Goal: Browse casually: Explore the website without a specific task or goal

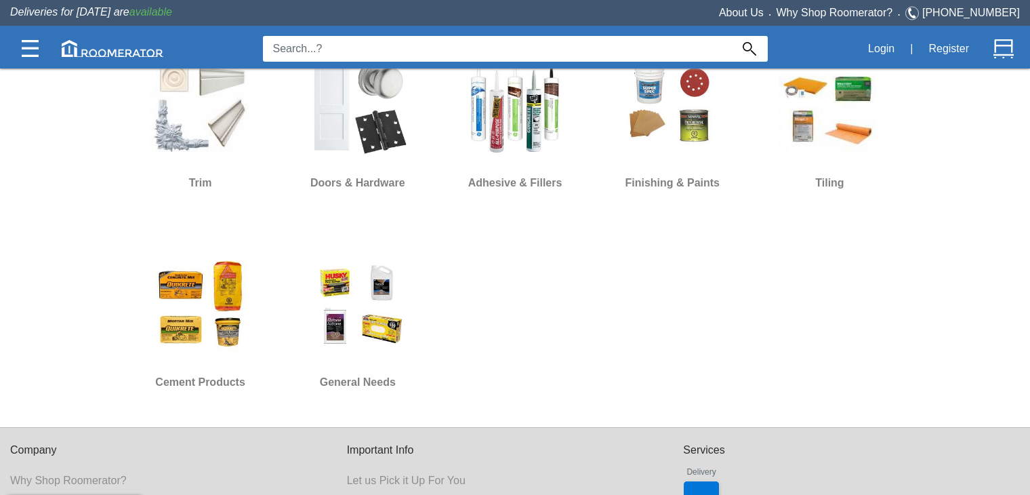
scroll to position [1038, 0]
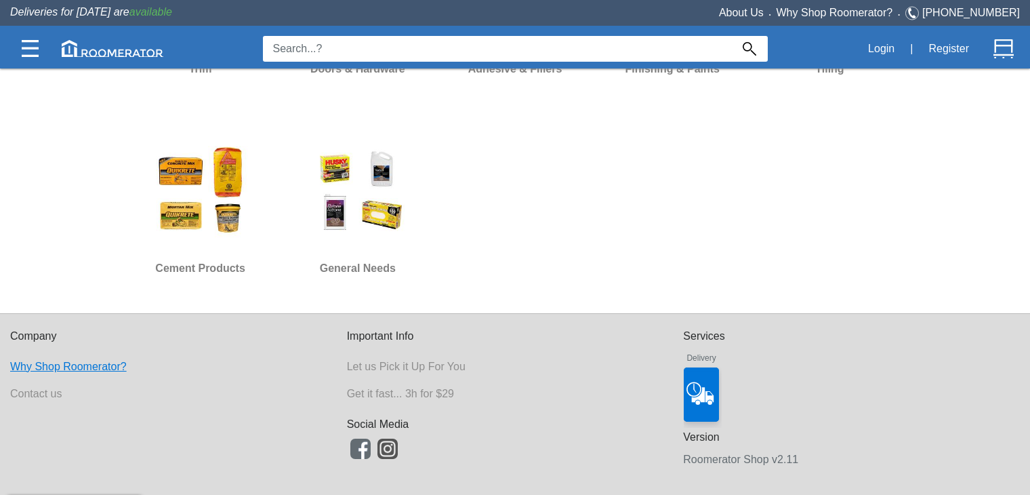
click at [58, 367] on link "Why Shop Roomerator?" at bounding box center [68, 366] width 117 height 12
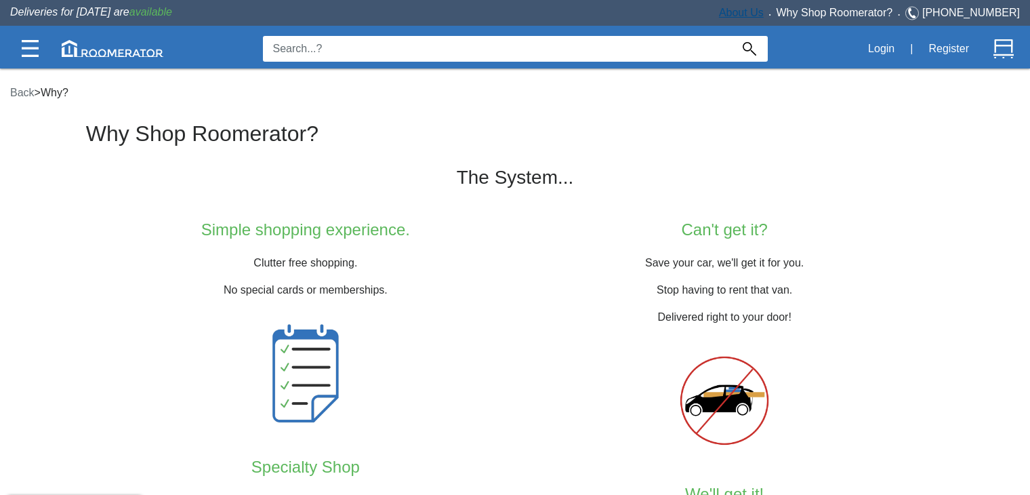
click at [754, 12] on link "About Us" at bounding box center [741, 13] width 45 height 12
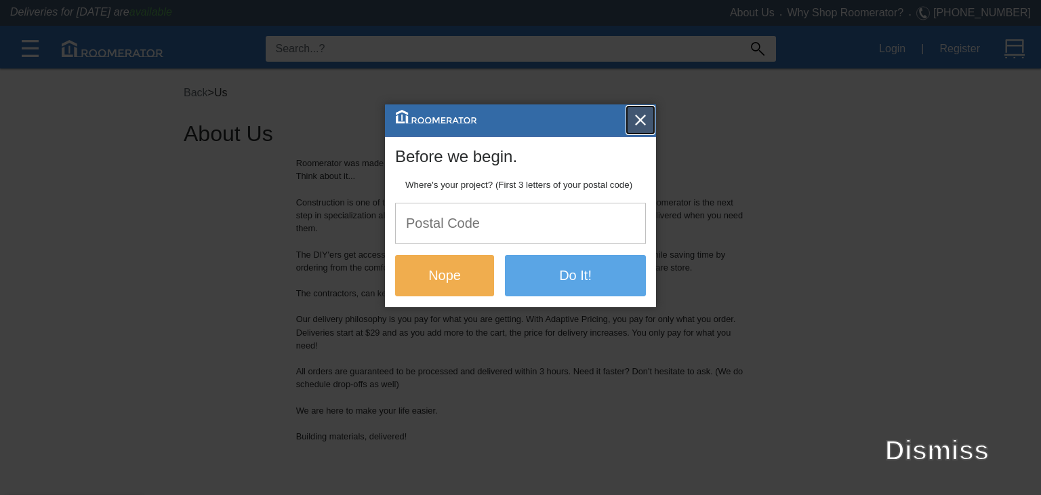
click at [640, 122] on img "button" at bounding box center [640, 120] width 14 height 14
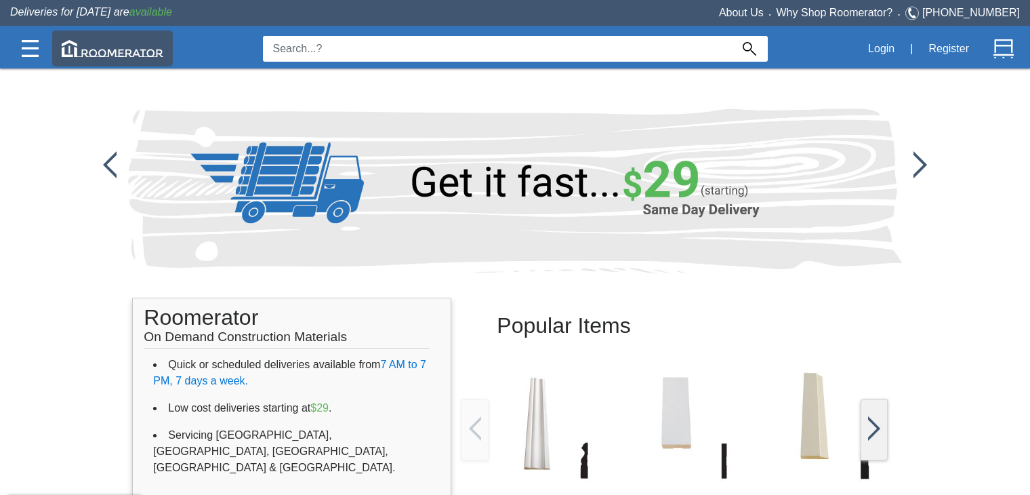
click at [140, 52] on img at bounding box center [113, 48] width 102 height 17
click at [120, 54] on img at bounding box center [113, 48] width 102 height 17
click at [85, 46] on img at bounding box center [113, 48] width 102 height 17
click at [144, 52] on img at bounding box center [113, 48] width 102 height 17
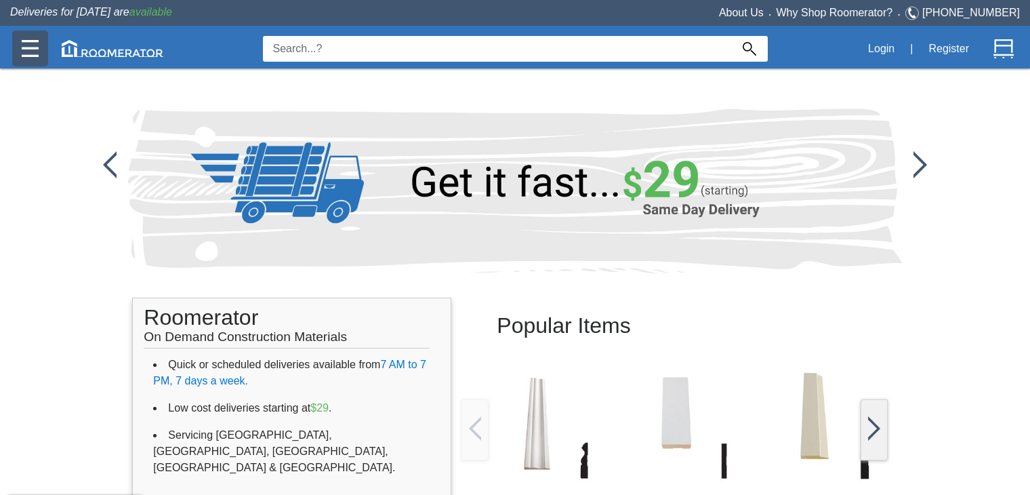
click at [24, 45] on img at bounding box center [30, 48] width 17 height 17
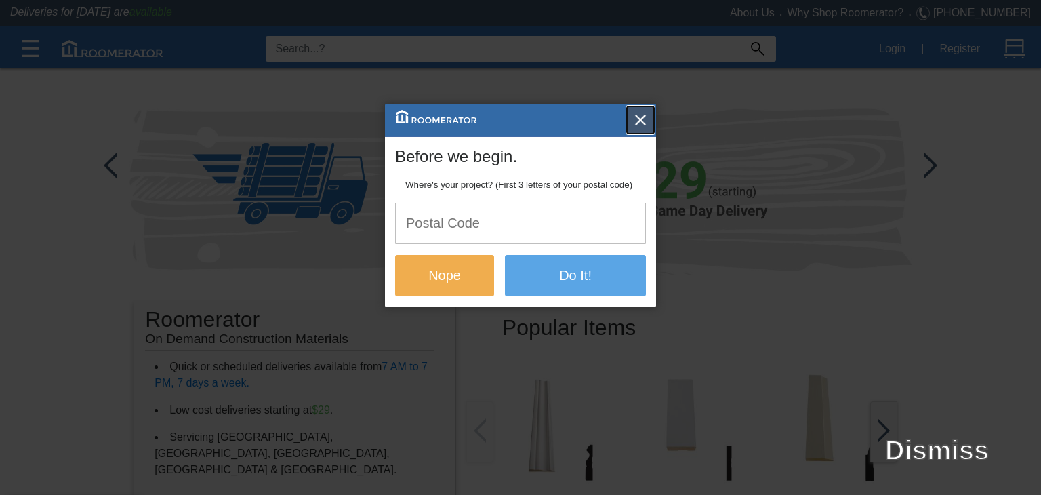
click at [640, 117] on img "button" at bounding box center [640, 120] width 14 height 14
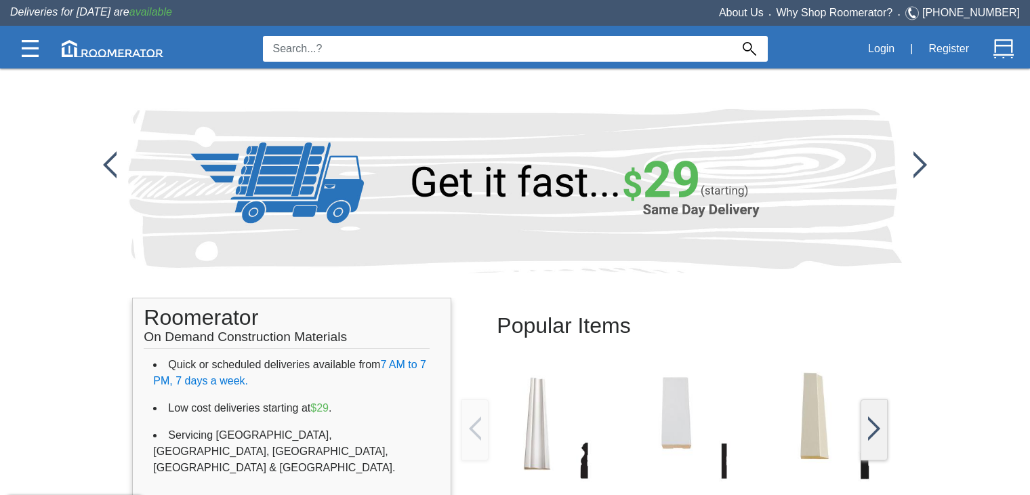
click at [919, 154] on img at bounding box center [920, 164] width 14 height 27
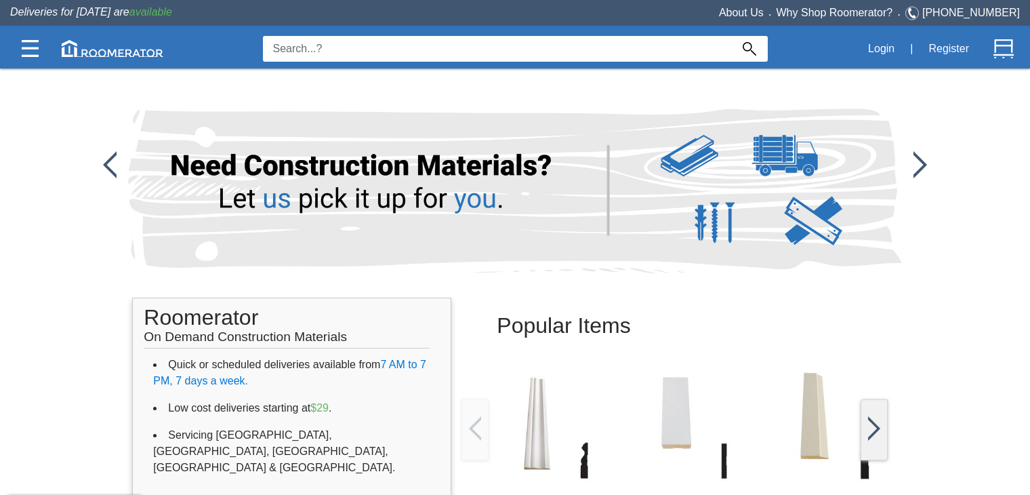
click at [919, 154] on img at bounding box center [920, 164] width 14 height 27
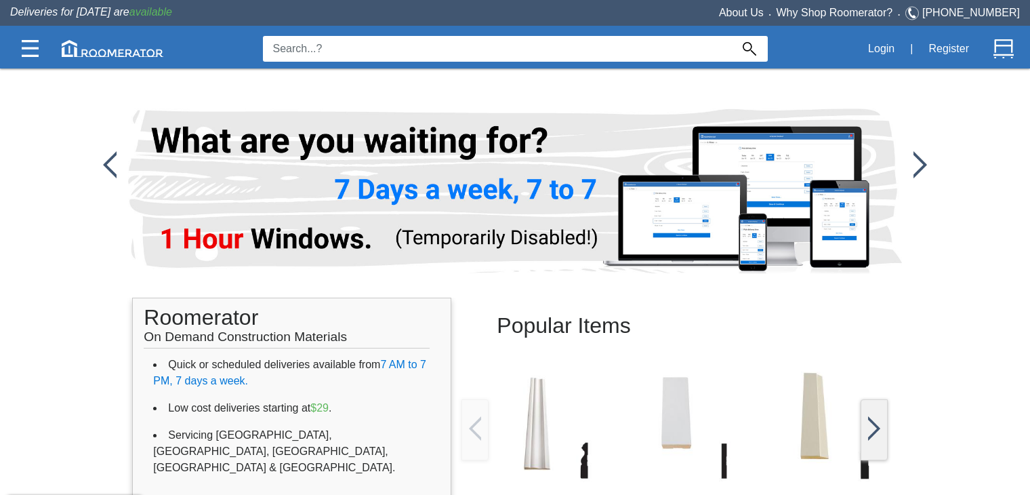
click at [919, 154] on img at bounding box center [920, 164] width 14 height 27
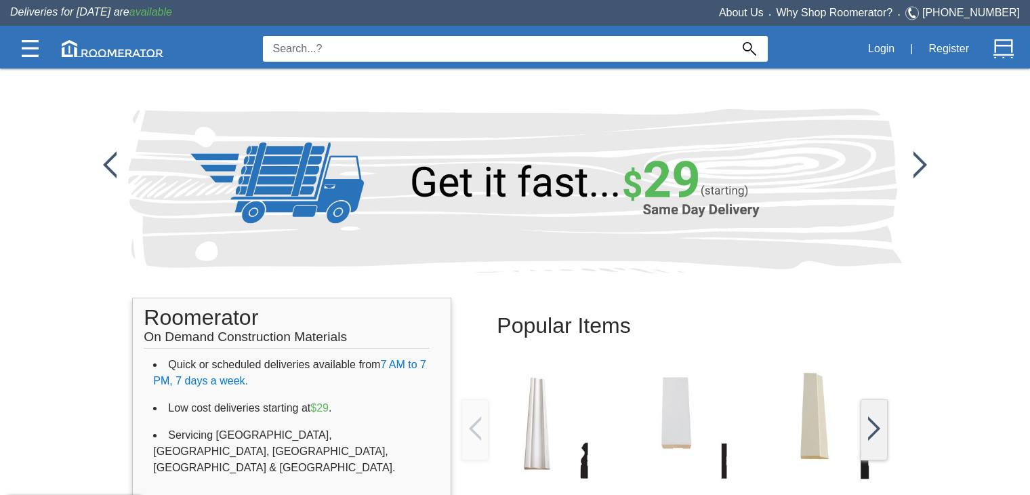
click at [919, 154] on img at bounding box center [920, 164] width 14 height 27
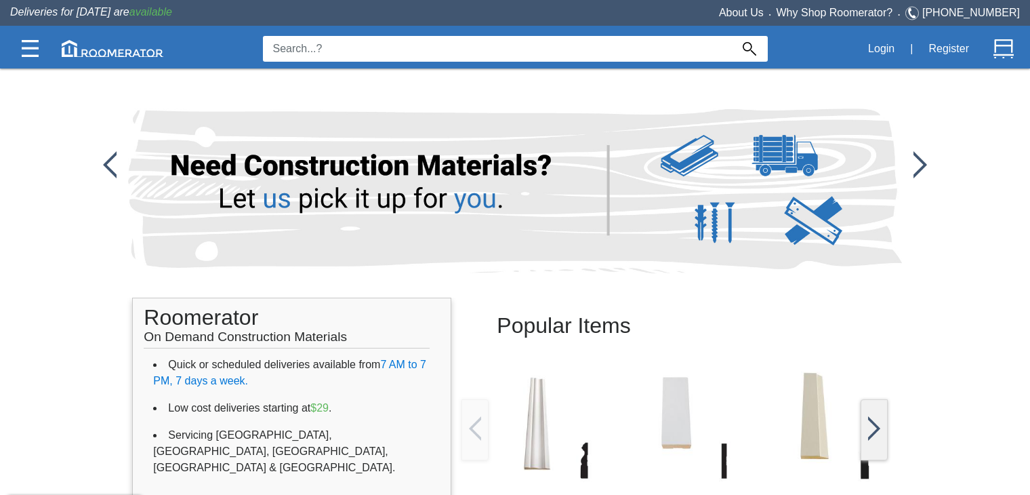
click at [919, 154] on img at bounding box center [920, 164] width 14 height 27
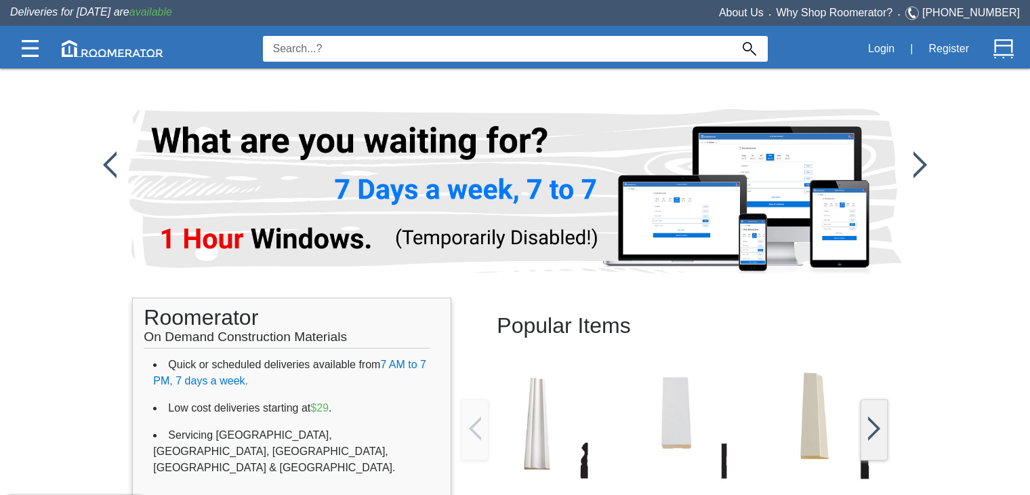
click at [919, 154] on img at bounding box center [920, 164] width 14 height 27
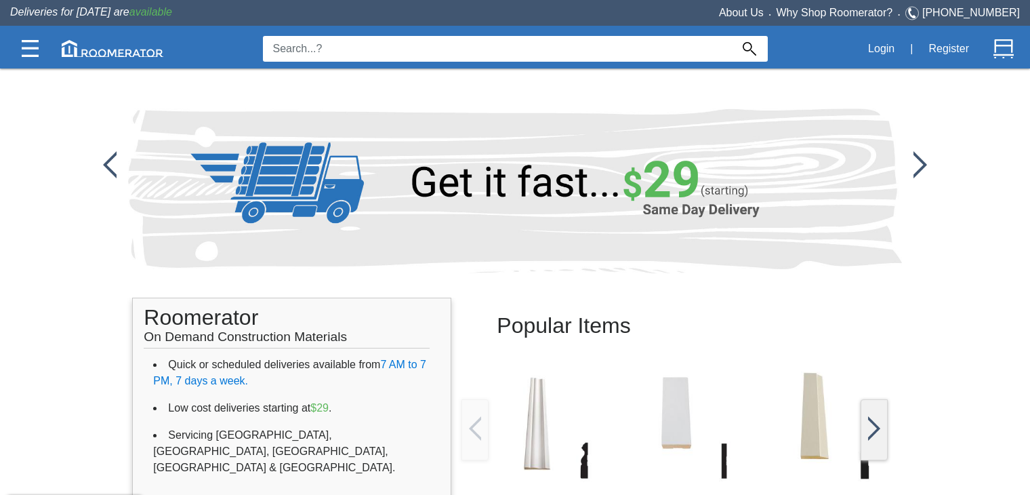
click at [919, 154] on img at bounding box center [920, 164] width 14 height 27
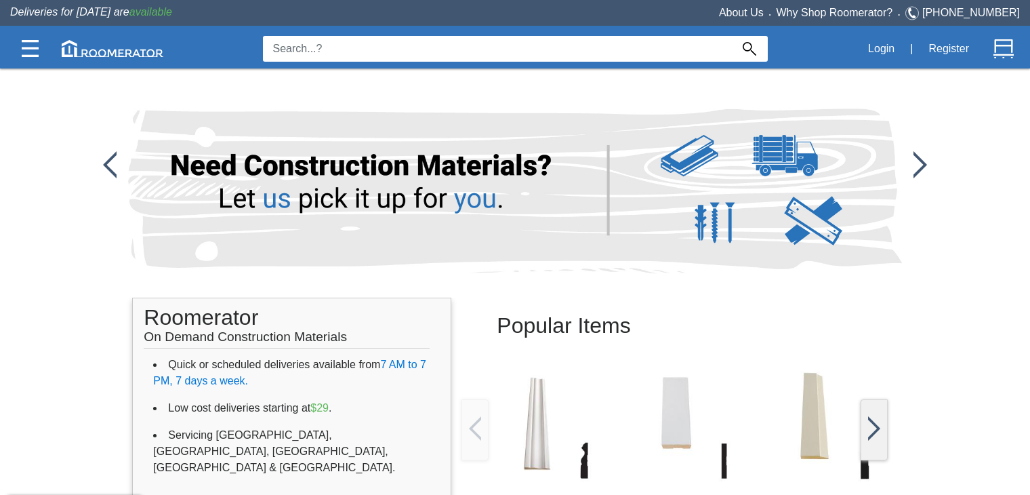
click at [919, 154] on img at bounding box center [920, 164] width 14 height 27
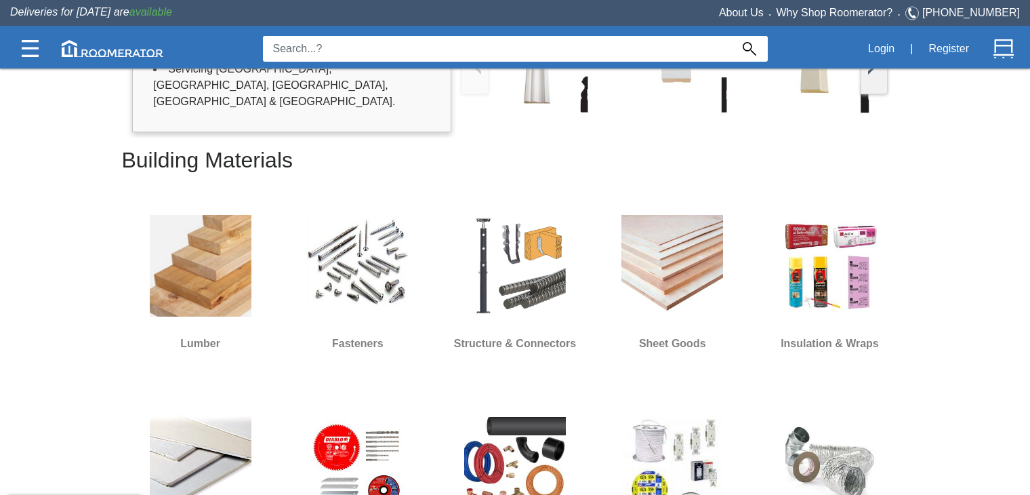
scroll to position [369, 0]
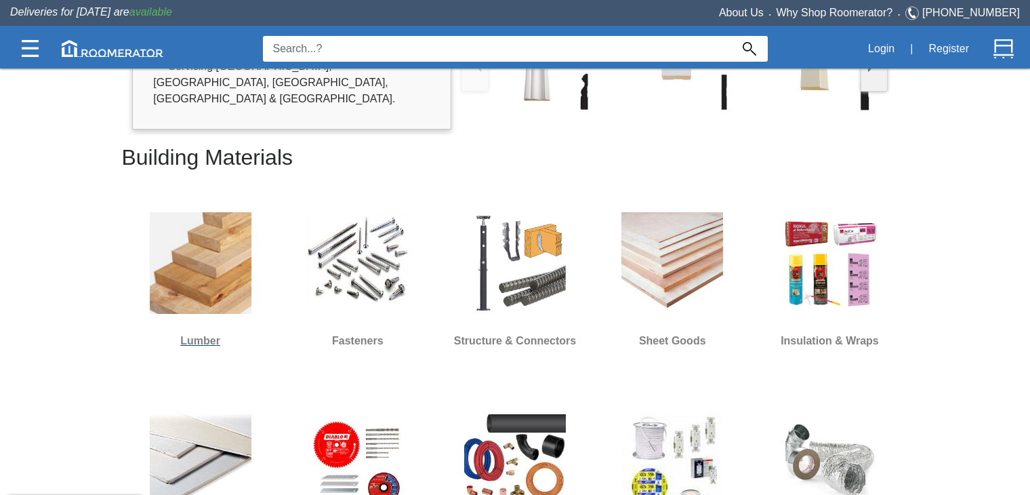
click at [211, 262] on img at bounding box center [201, 263] width 102 height 102
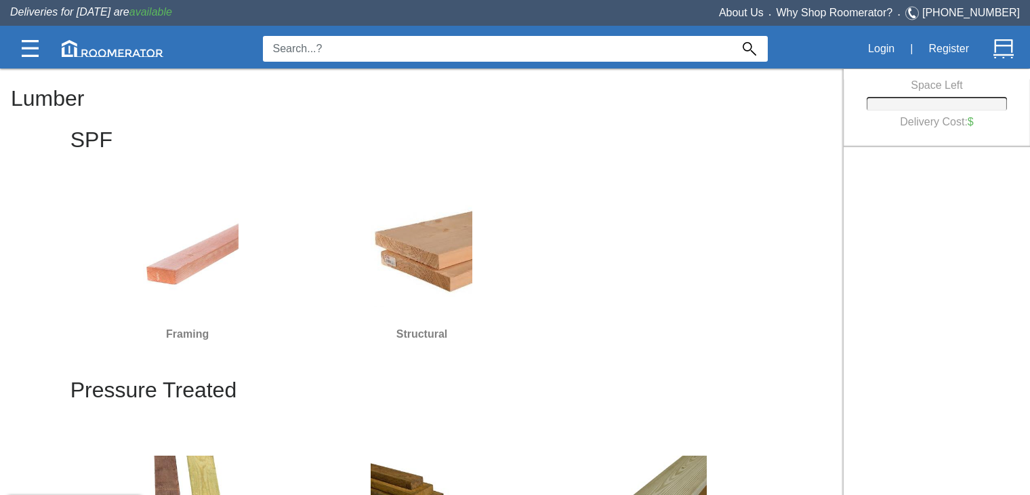
scroll to position [33, 0]
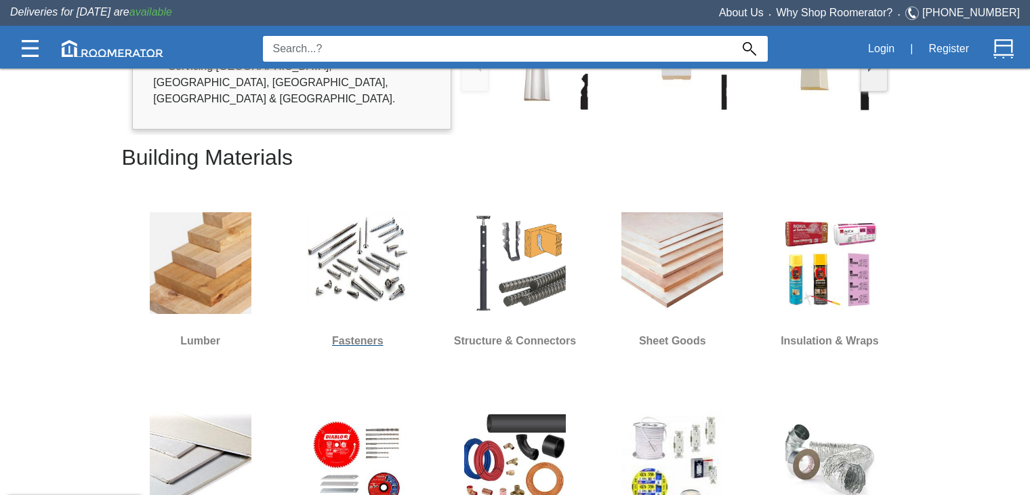
click at [339, 228] on img at bounding box center [358, 263] width 102 height 102
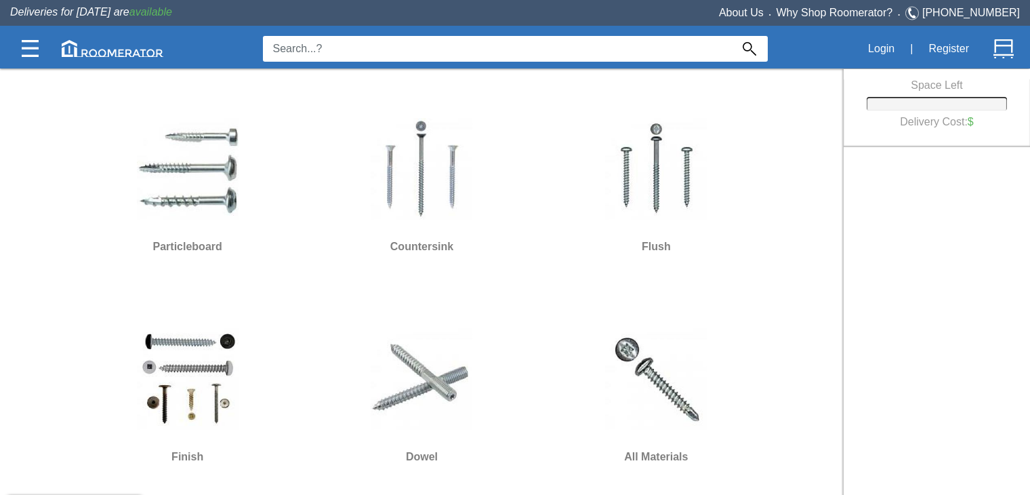
scroll to position [1460, 0]
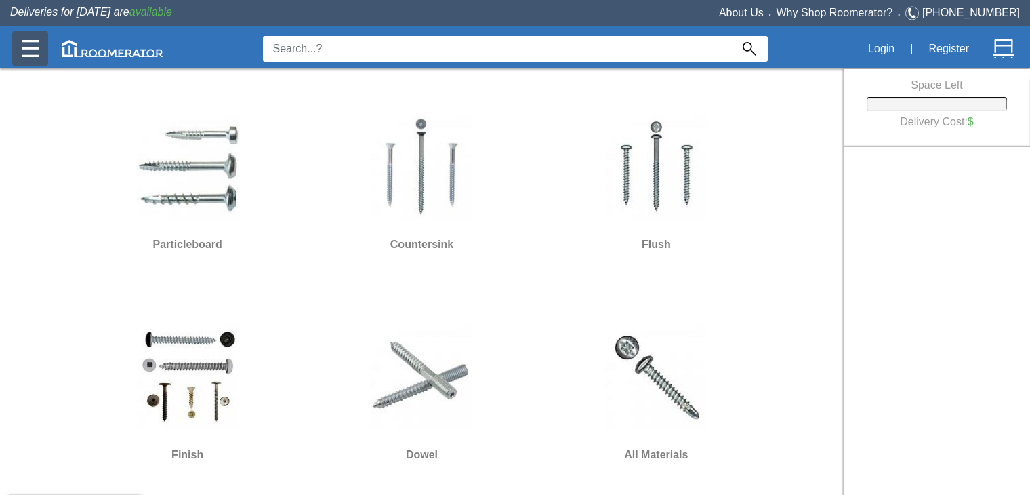
click at [36, 47] on img at bounding box center [30, 48] width 17 height 17
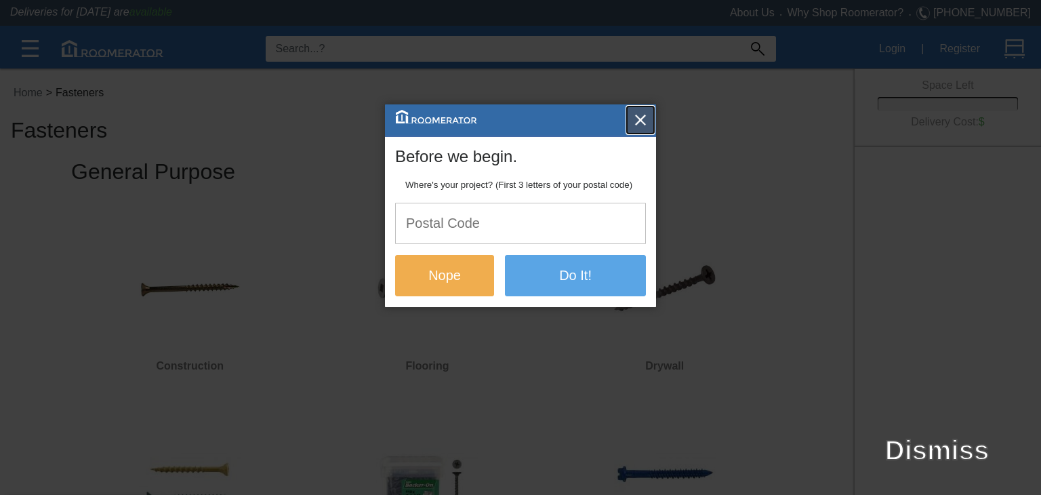
click at [638, 115] on img "button" at bounding box center [640, 120] width 14 height 14
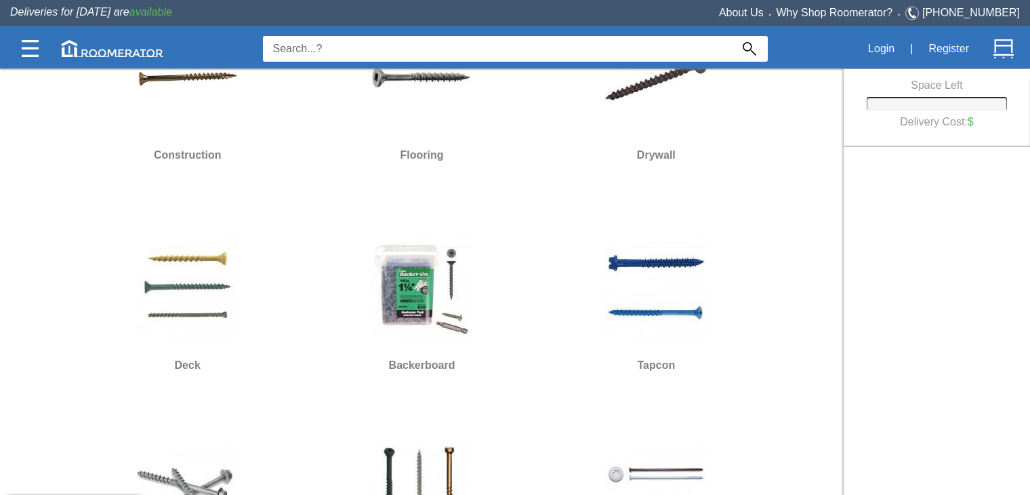
scroll to position [217, 0]
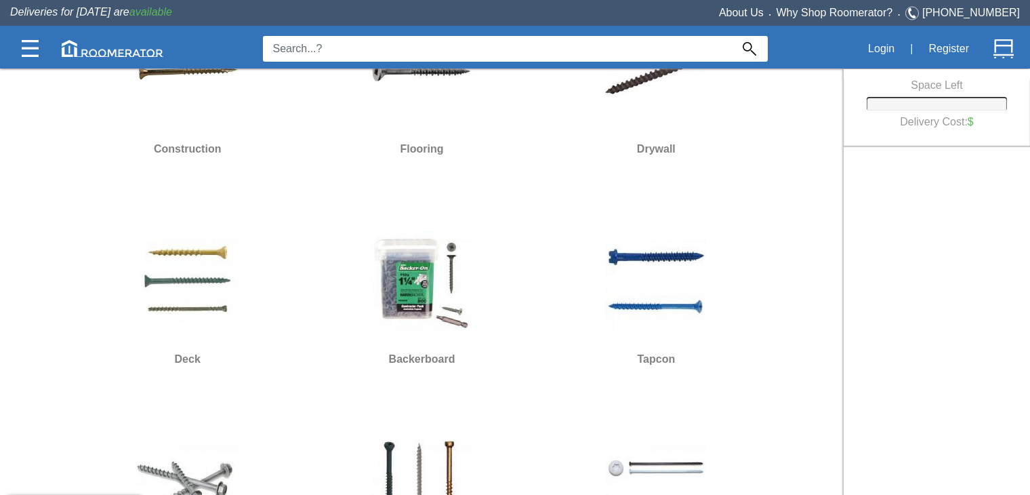
click at [418, 285] on img at bounding box center [422, 281] width 102 height 102
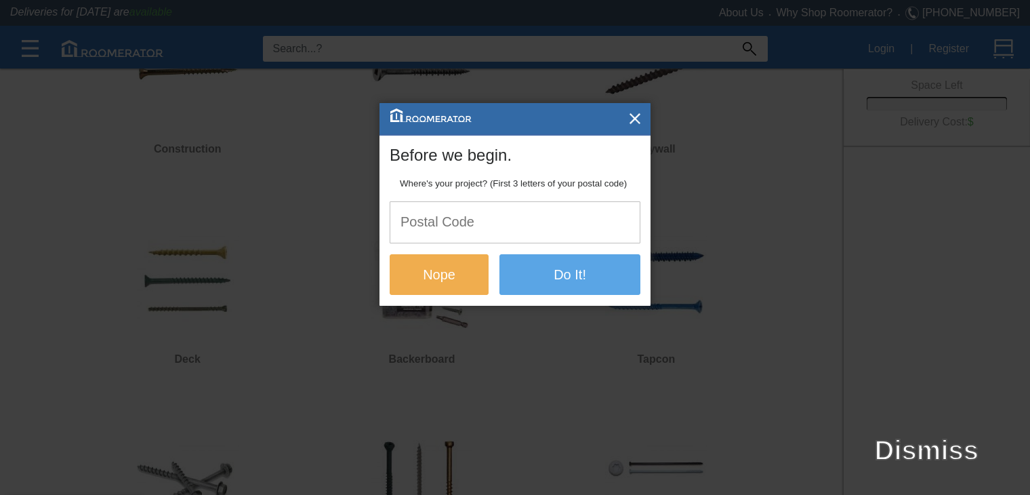
scroll to position [0, 0]
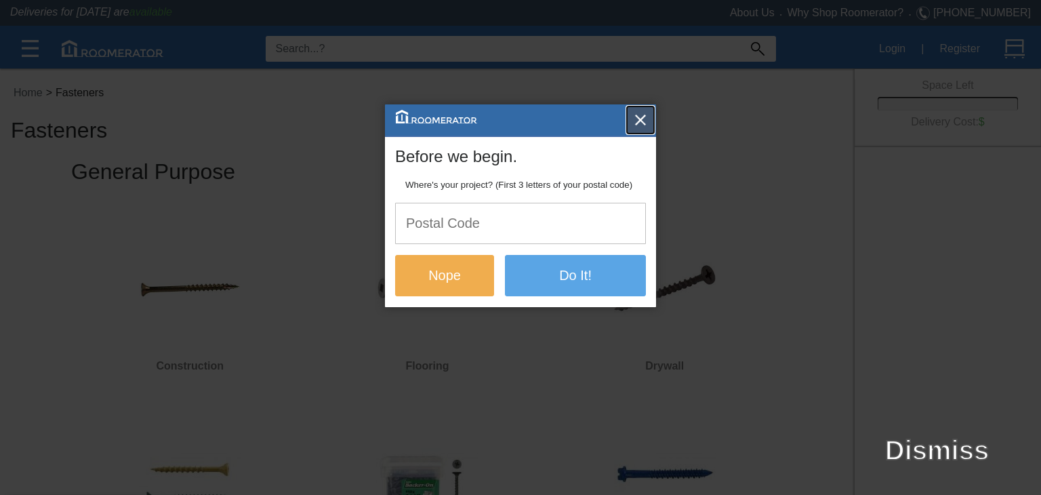
click at [637, 120] on img "button" at bounding box center [640, 120] width 14 height 14
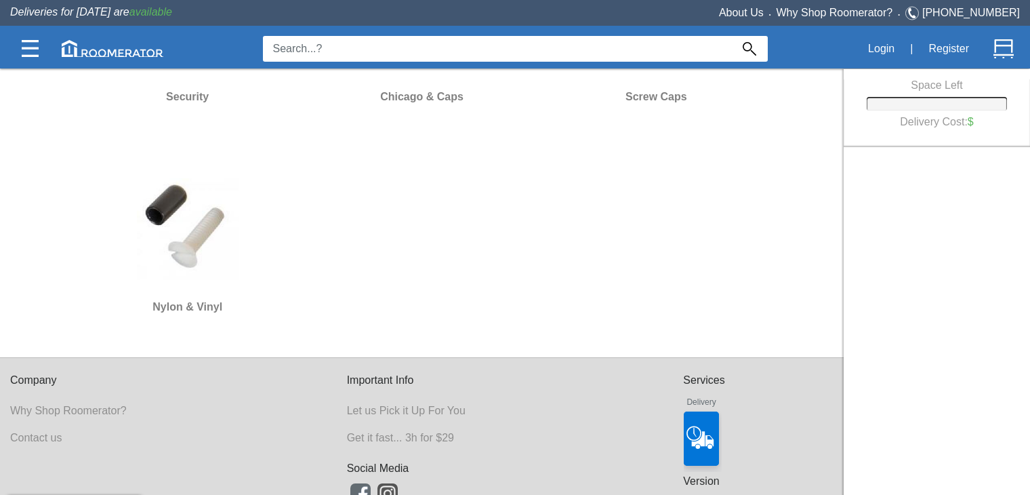
scroll to position [3321, 0]
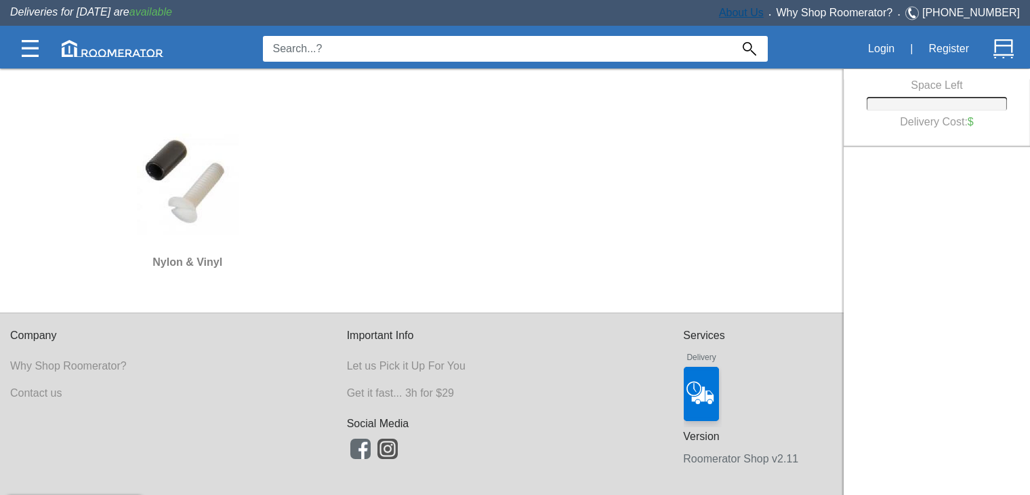
click at [764, 12] on link "About Us" at bounding box center [741, 13] width 45 height 12
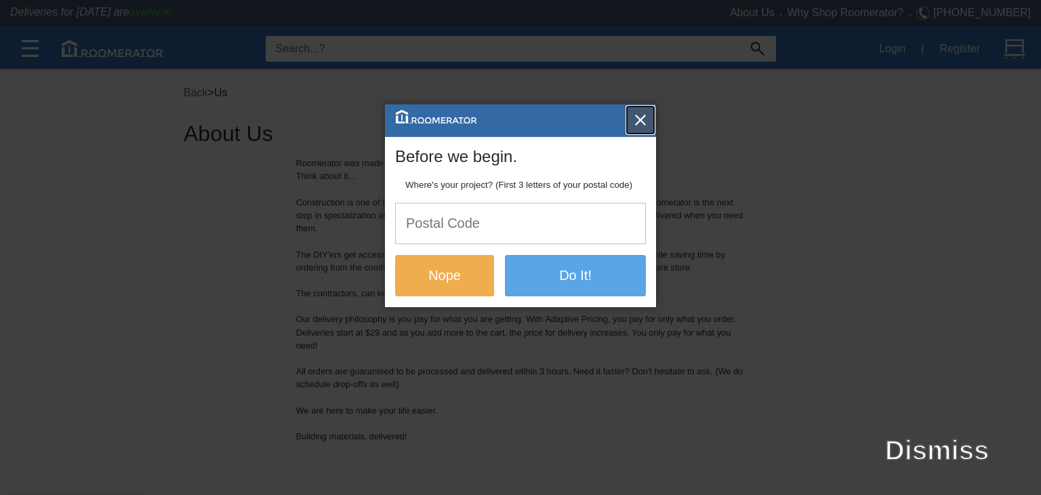
click at [650, 115] on button "button" at bounding box center [640, 119] width 27 height 27
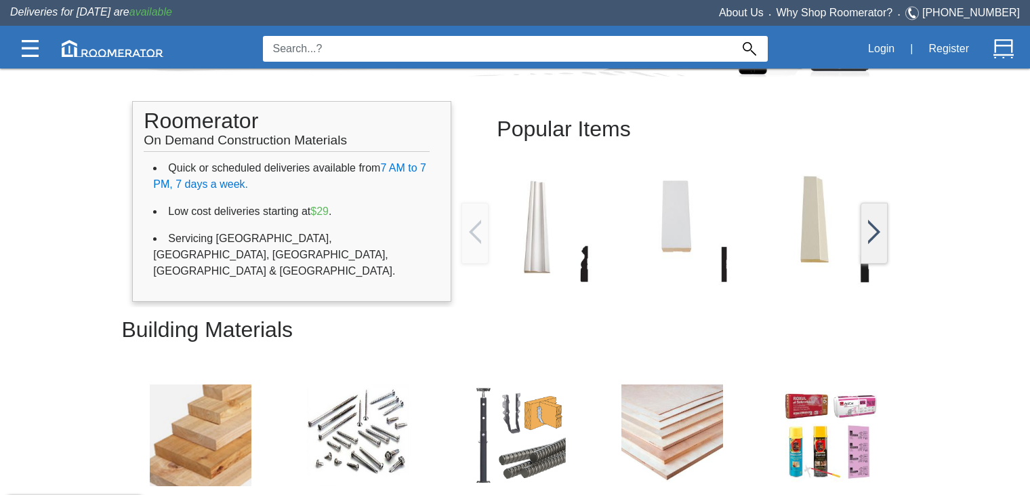
scroll to position [188, 0]
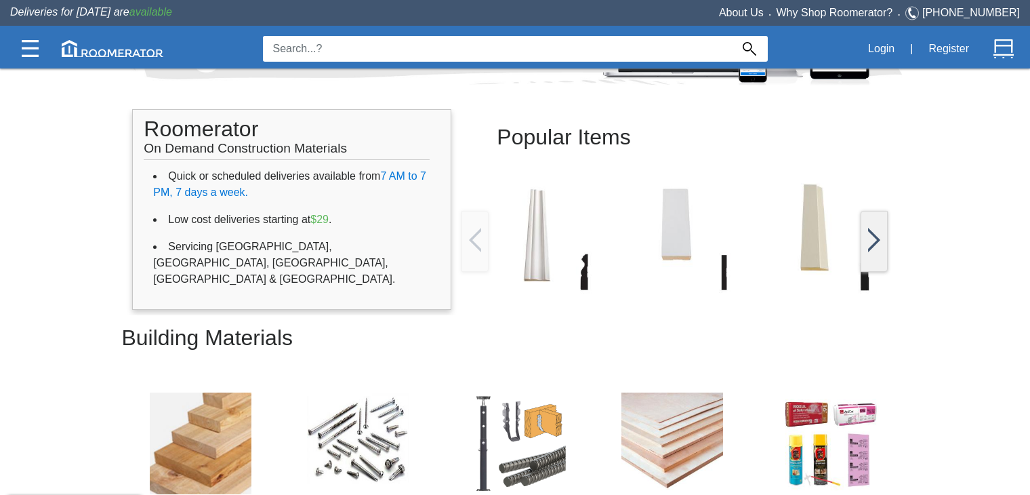
click at [476, 240] on img at bounding box center [475, 240] width 12 height 24
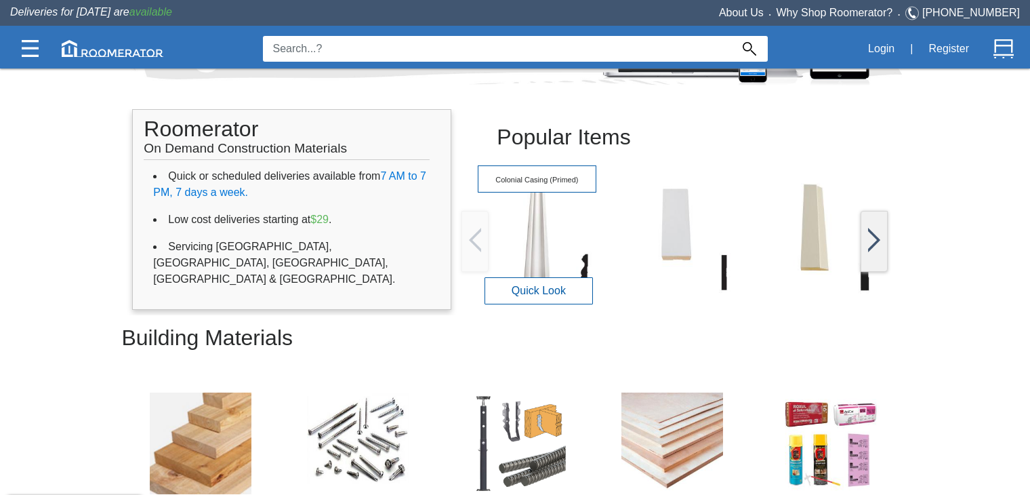
click at [540, 239] on img at bounding box center [537, 234] width 119 height 119
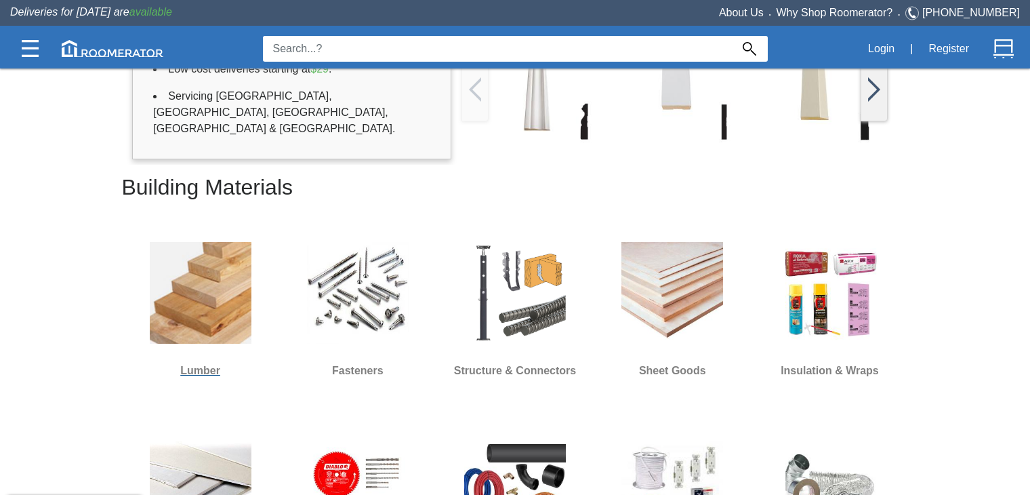
scroll to position [539, 0]
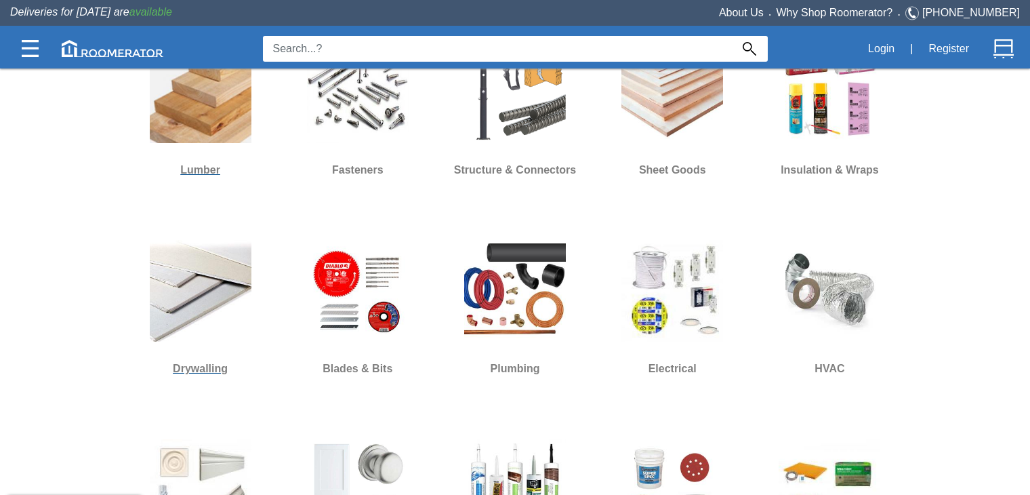
click at [230, 296] on img at bounding box center [201, 291] width 102 height 102
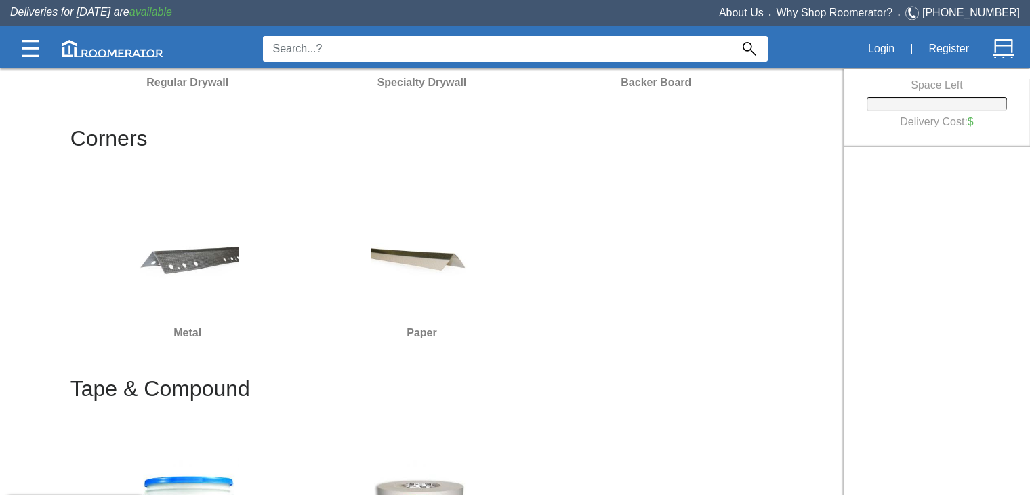
scroll to position [854, 0]
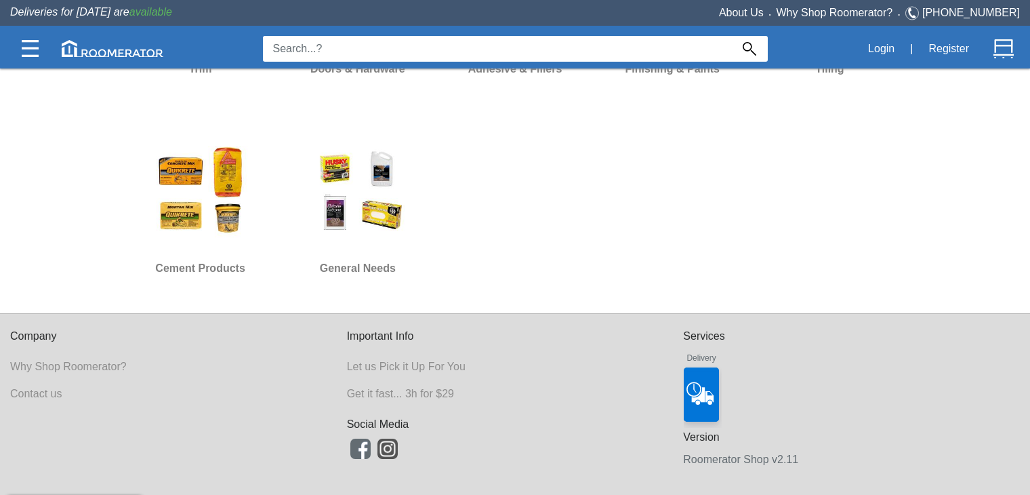
scroll to position [999, 0]
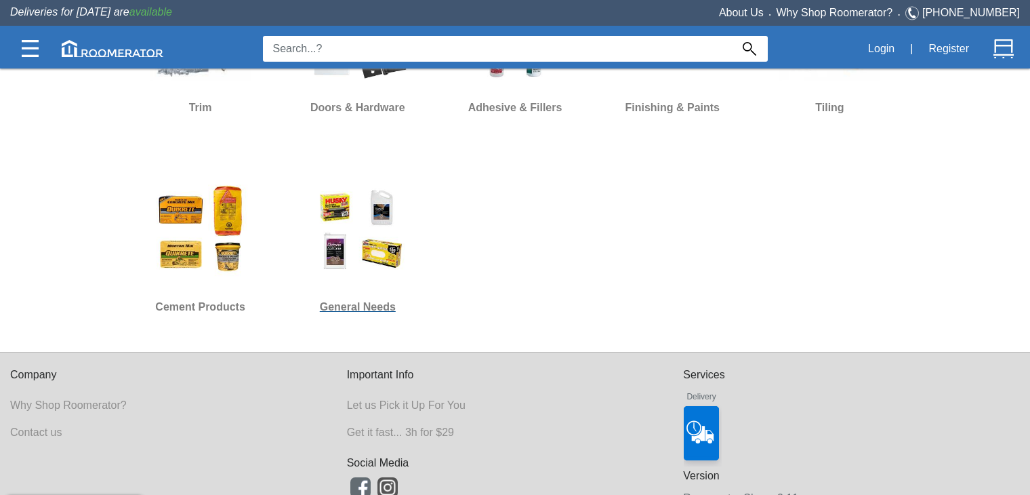
click at [374, 220] on img at bounding box center [358, 229] width 102 height 102
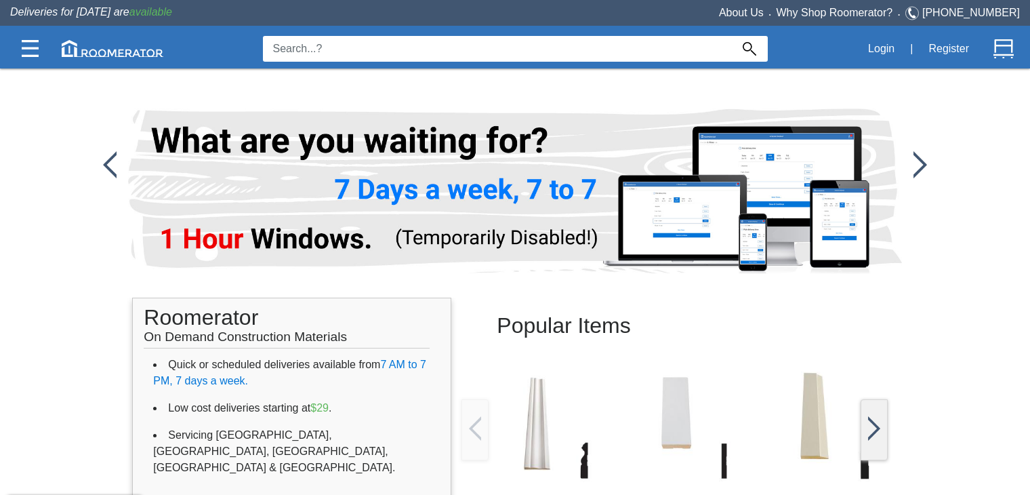
scroll to position [1038, 0]
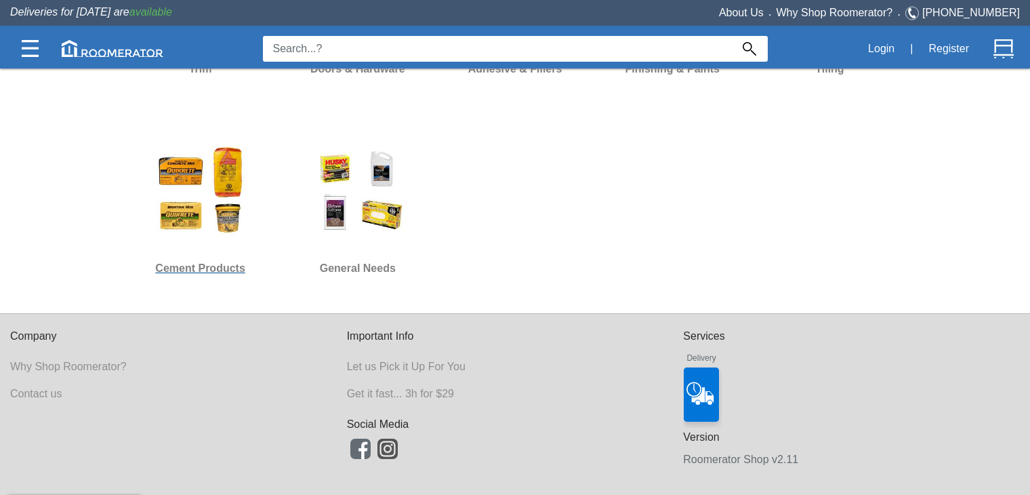
click at [173, 201] on img at bounding box center [201, 191] width 102 height 102
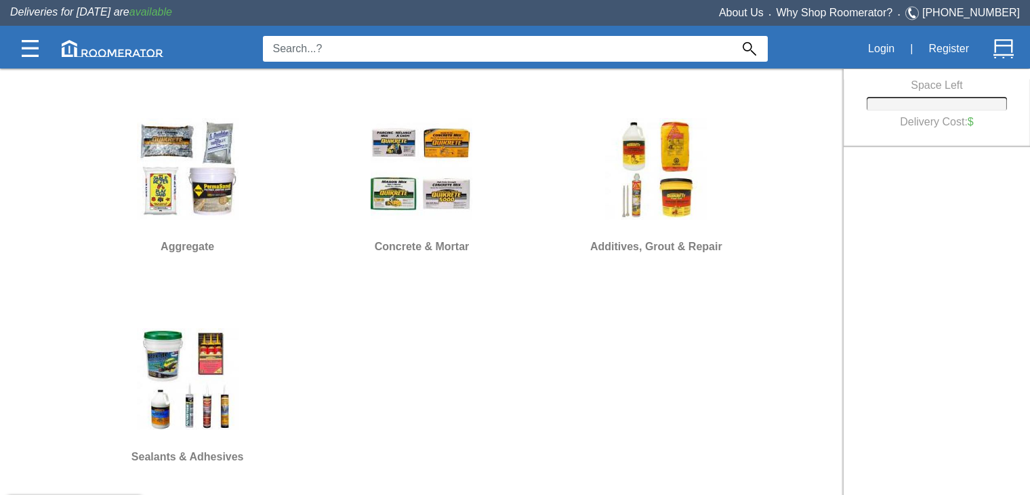
scroll to position [121, 0]
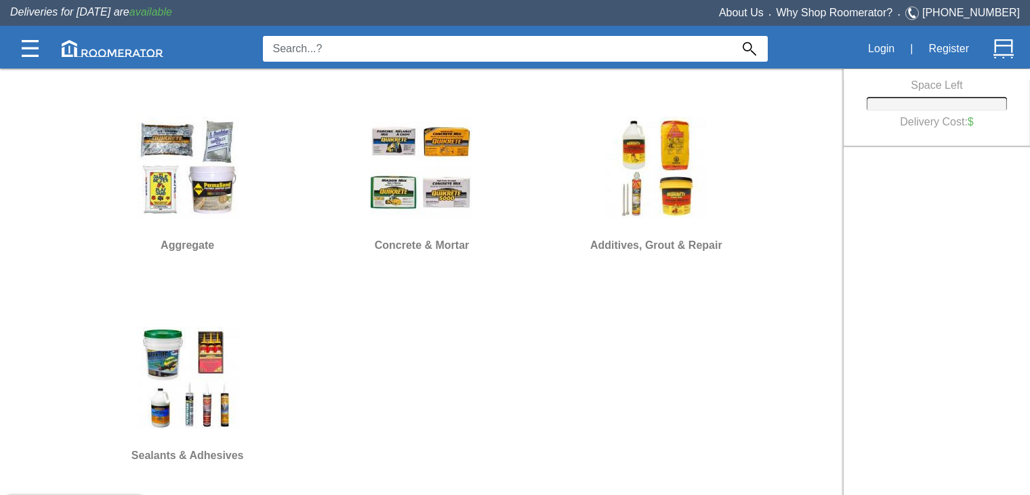
click at [167, 346] on img at bounding box center [188, 378] width 102 height 102
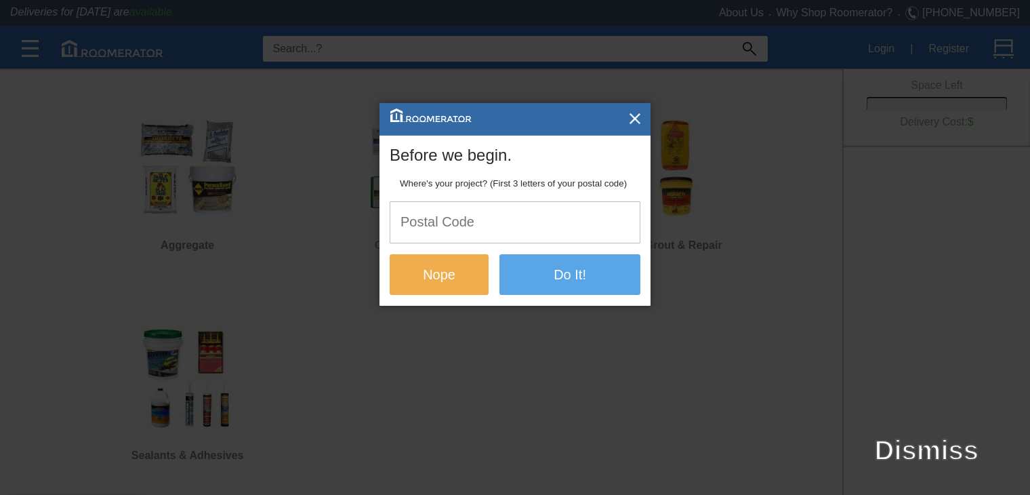
scroll to position [0, 0]
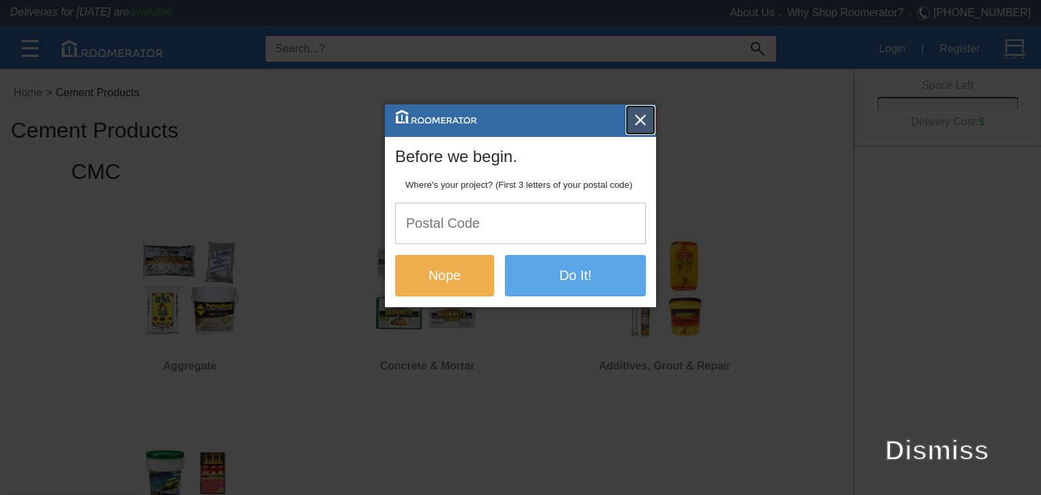
click at [642, 115] on img "button" at bounding box center [640, 120] width 14 height 14
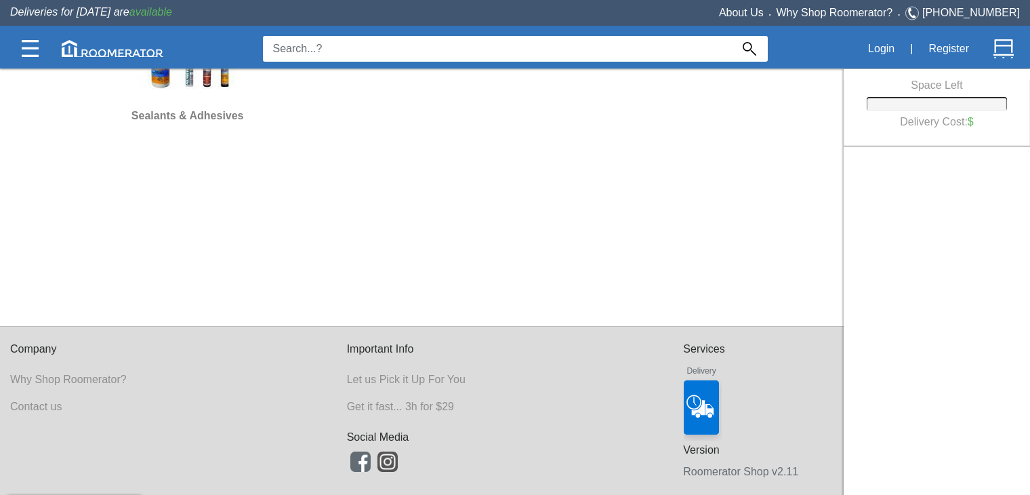
scroll to position [473, 0]
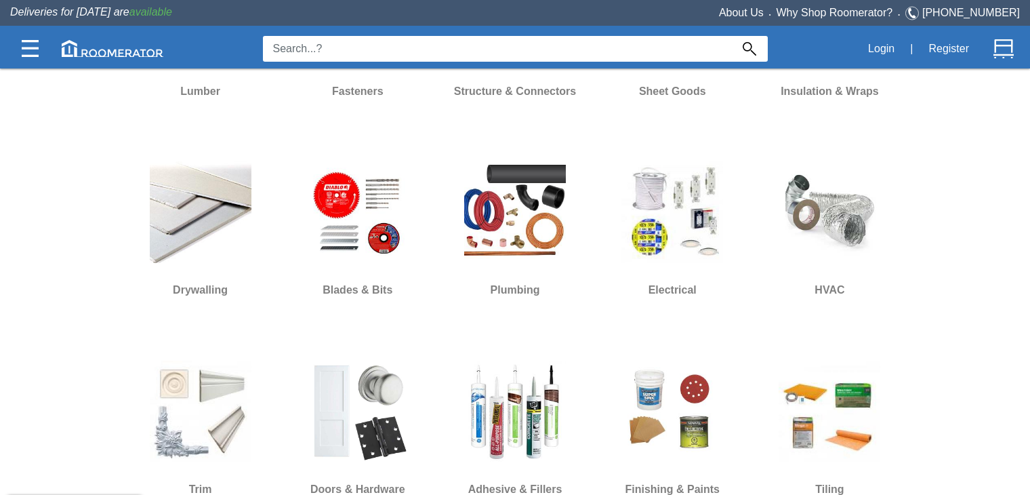
scroll to position [618, 0]
click at [488, 207] on img at bounding box center [515, 212] width 102 height 102
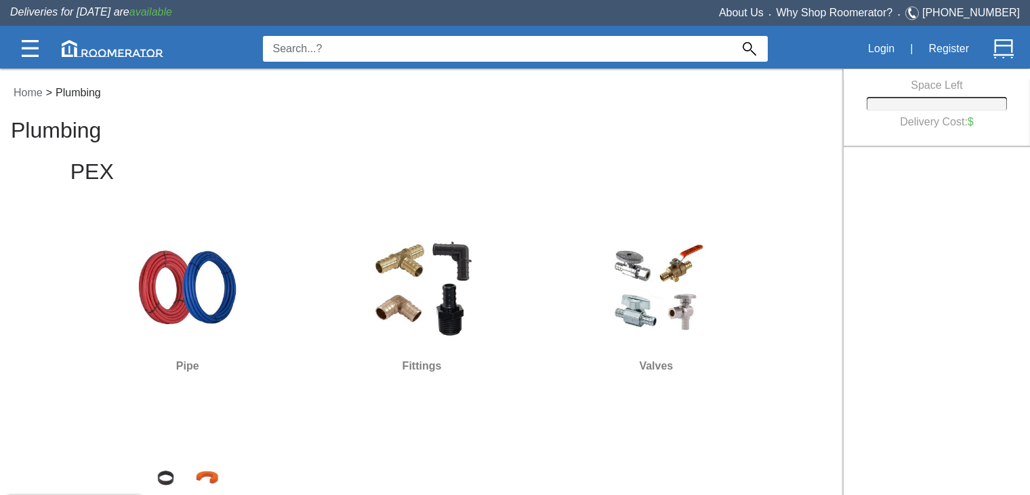
scroll to position [618, 0]
